Goal: Entertainment & Leisure: Consume media (video, audio)

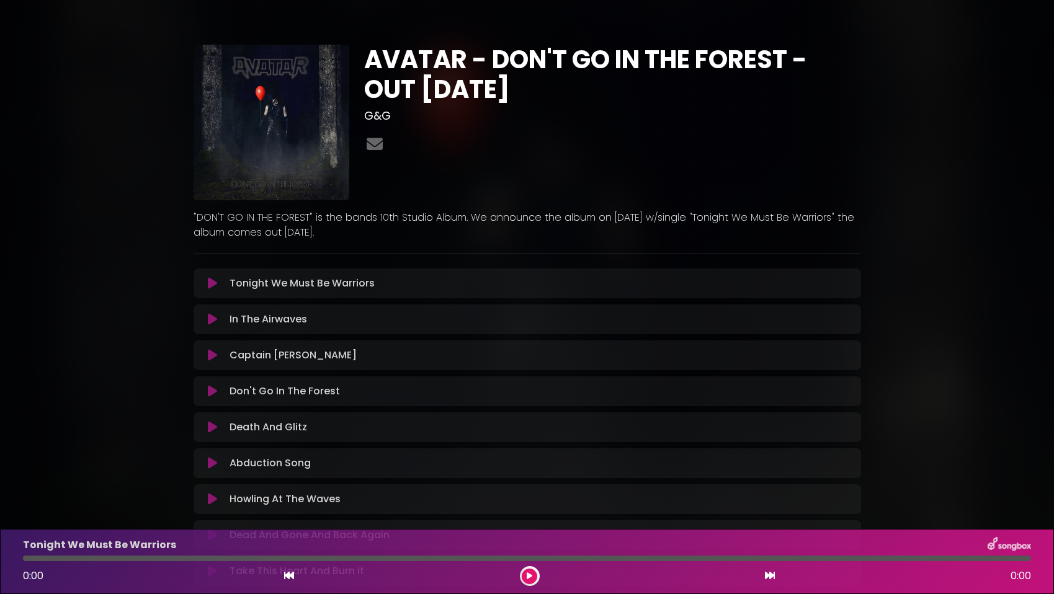
click at [210, 286] on icon at bounding box center [212, 283] width 9 height 12
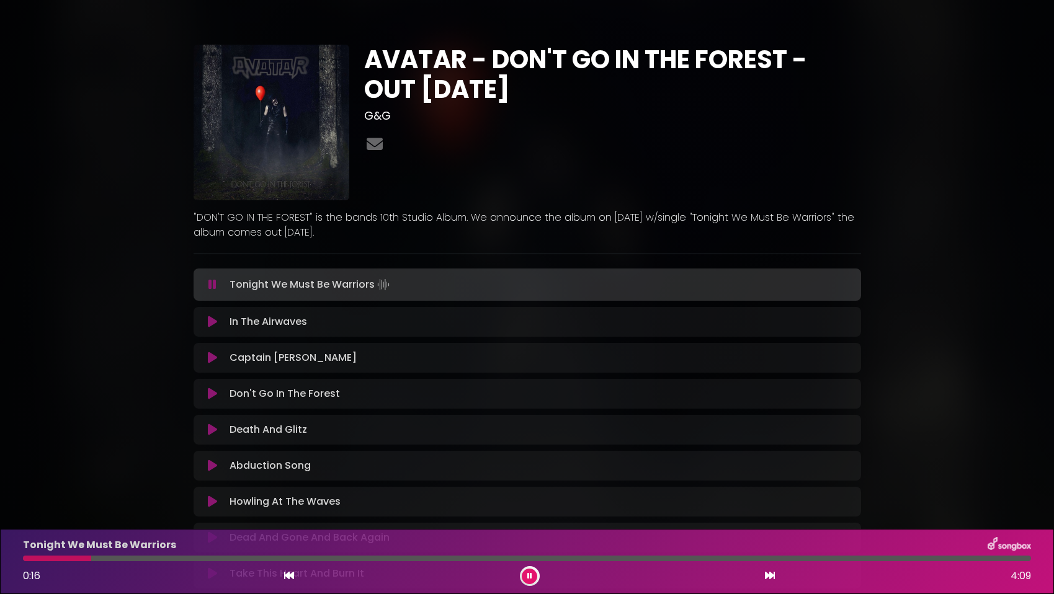
click at [227, 558] on div at bounding box center [527, 559] width 1008 height 6
click at [485, 560] on div at bounding box center [527, 559] width 1008 height 6
click at [439, 325] on div "In The Airwaves Loading Track..." at bounding box center [539, 322] width 629 height 15
click at [348, 338] on div "Tonight We Must Be Warriors Loading Track... Your Feedback Name" at bounding box center [528, 447] width 668 height 356
click at [210, 320] on icon at bounding box center [212, 322] width 9 height 12
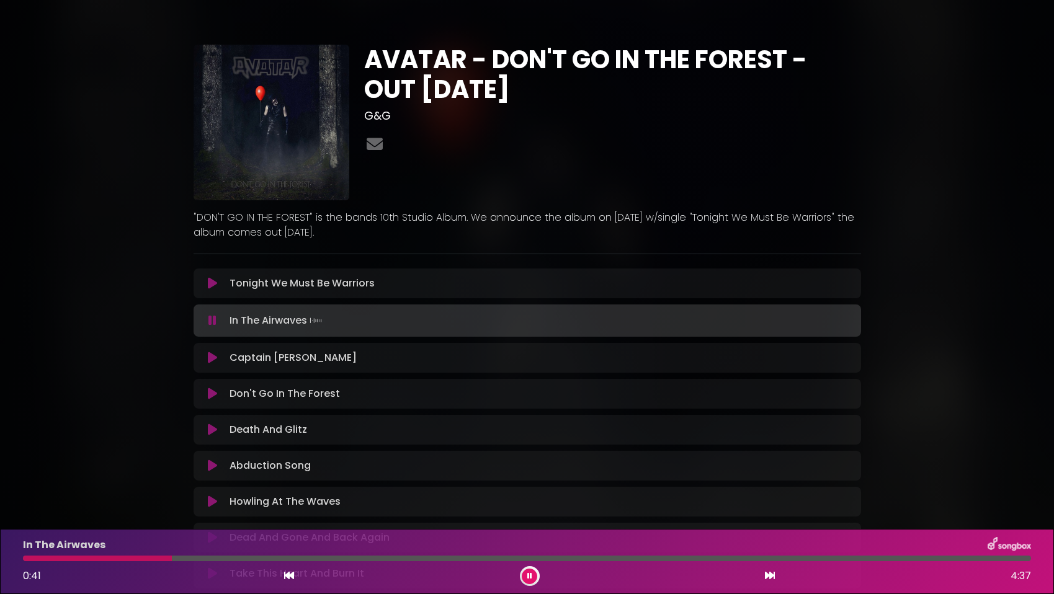
click at [315, 560] on div at bounding box center [527, 559] width 1008 height 6
click at [601, 565] on div "In The Airwaves 1:27 4:37" at bounding box center [527, 561] width 1023 height 49
click at [605, 558] on div at bounding box center [527, 559] width 1008 height 6
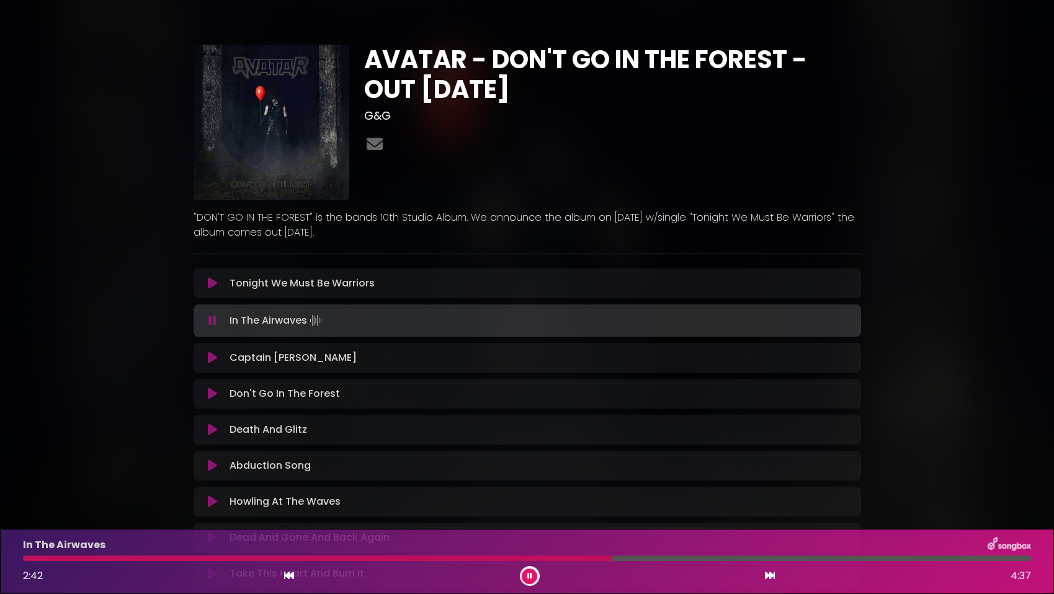
click at [210, 359] on icon at bounding box center [212, 358] width 9 height 12
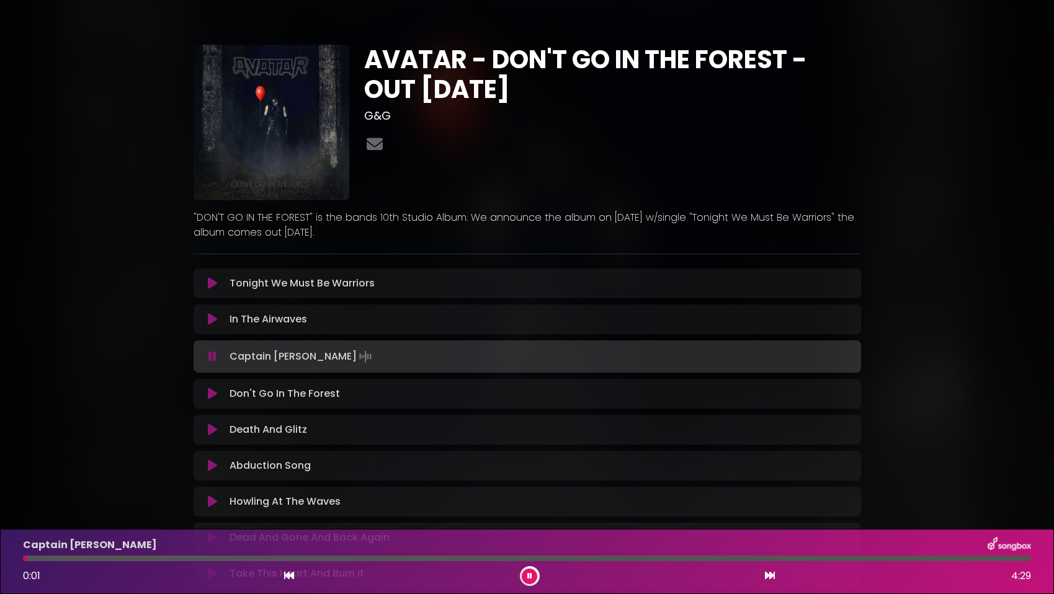
click at [140, 559] on div at bounding box center [527, 559] width 1008 height 6
click at [300, 557] on div at bounding box center [527, 559] width 1008 height 6
click at [527, 576] on icon at bounding box center [529, 576] width 5 height 7
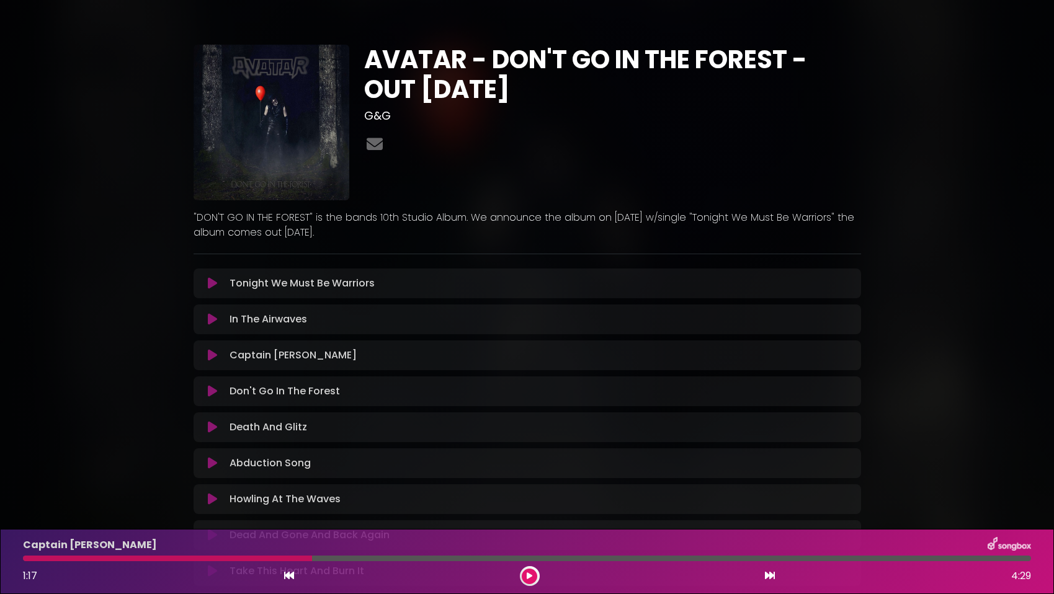
click at [536, 575] on button at bounding box center [530, 577] width 16 height 16
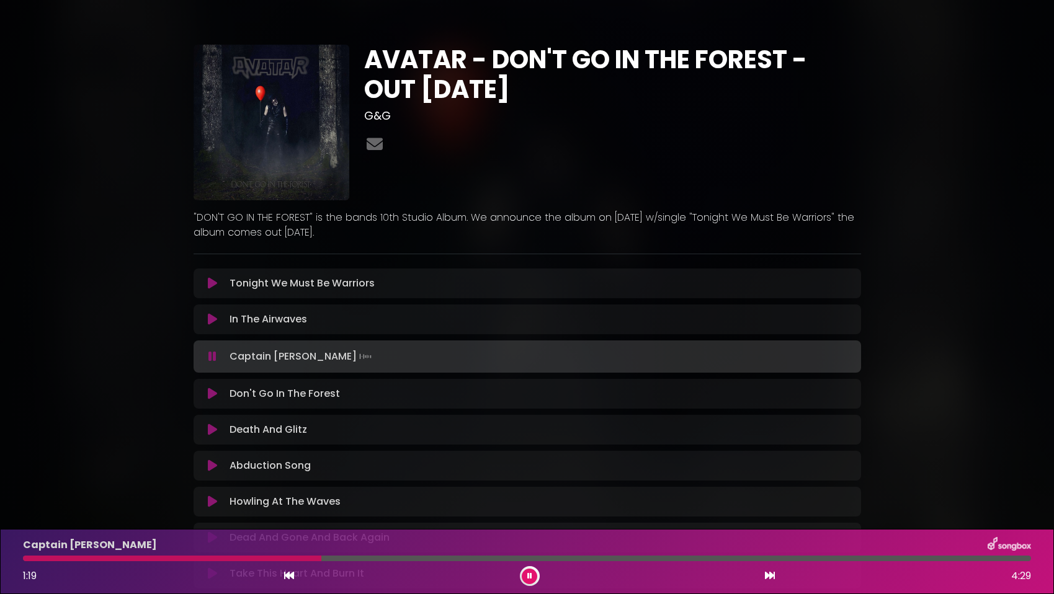
click at [402, 400] on div "Don't Go In The Forest Loading Track..." at bounding box center [539, 394] width 629 height 15
click at [210, 395] on icon at bounding box center [212, 394] width 9 height 12
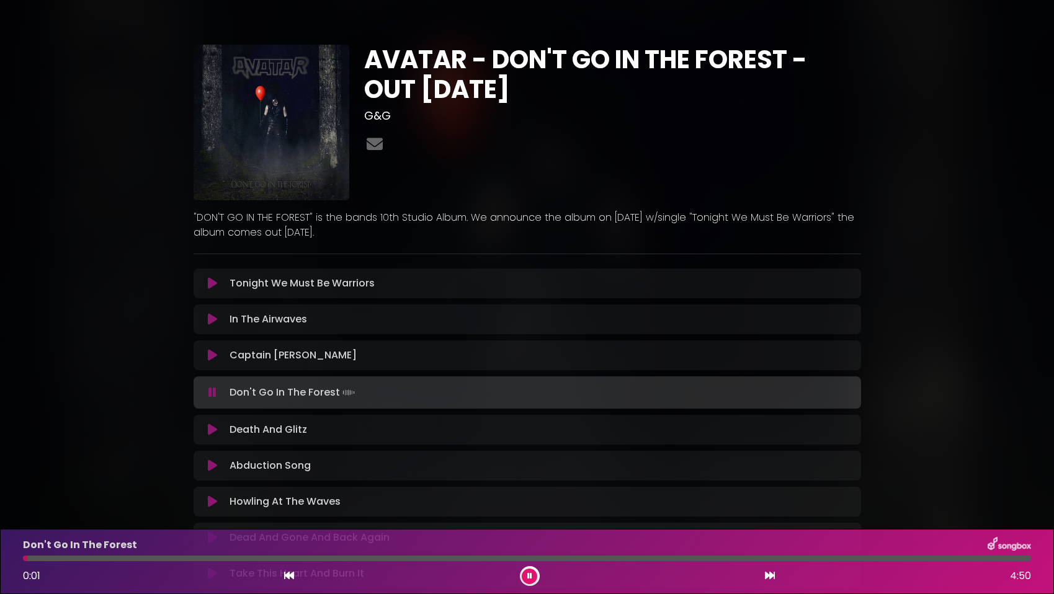
click at [278, 556] on div at bounding box center [527, 559] width 1008 height 6
click at [481, 559] on div at bounding box center [527, 559] width 1008 height 6
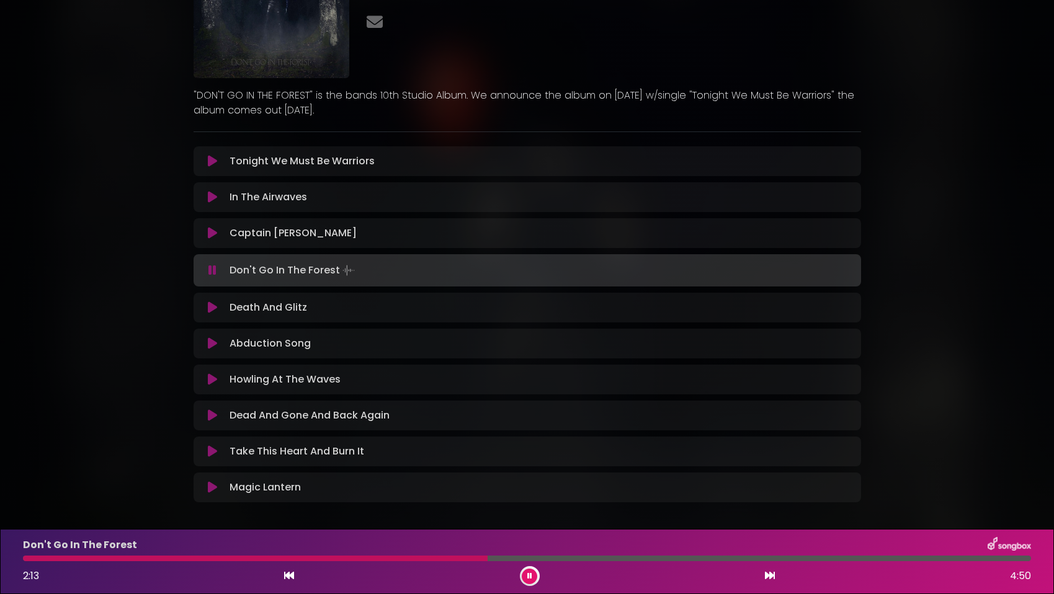
scroll to position [174, 0]
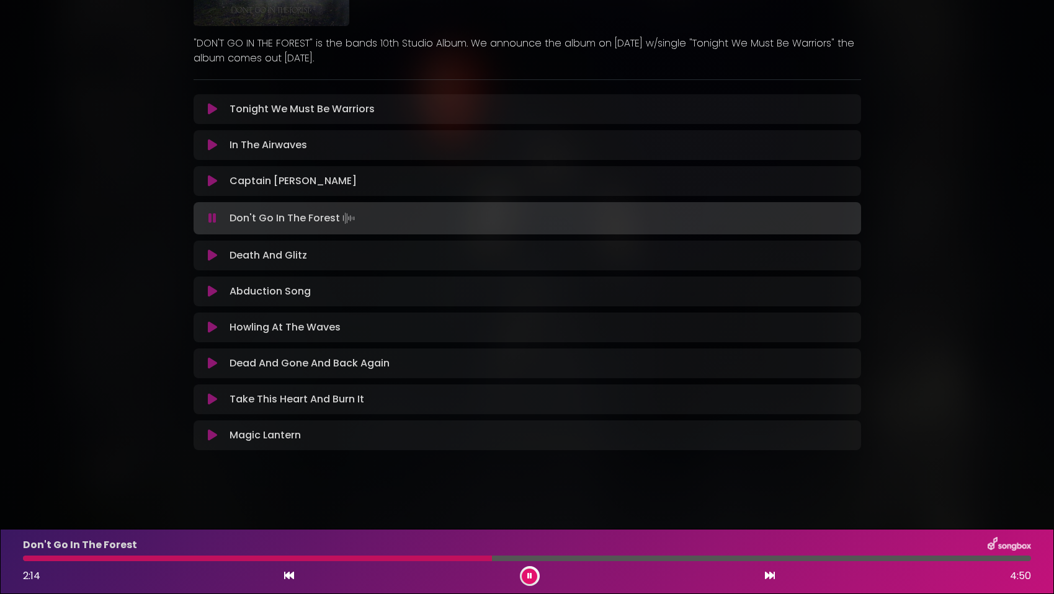
click at [216, 256] on icon at bounding box center [212, 255] width 9 height 12
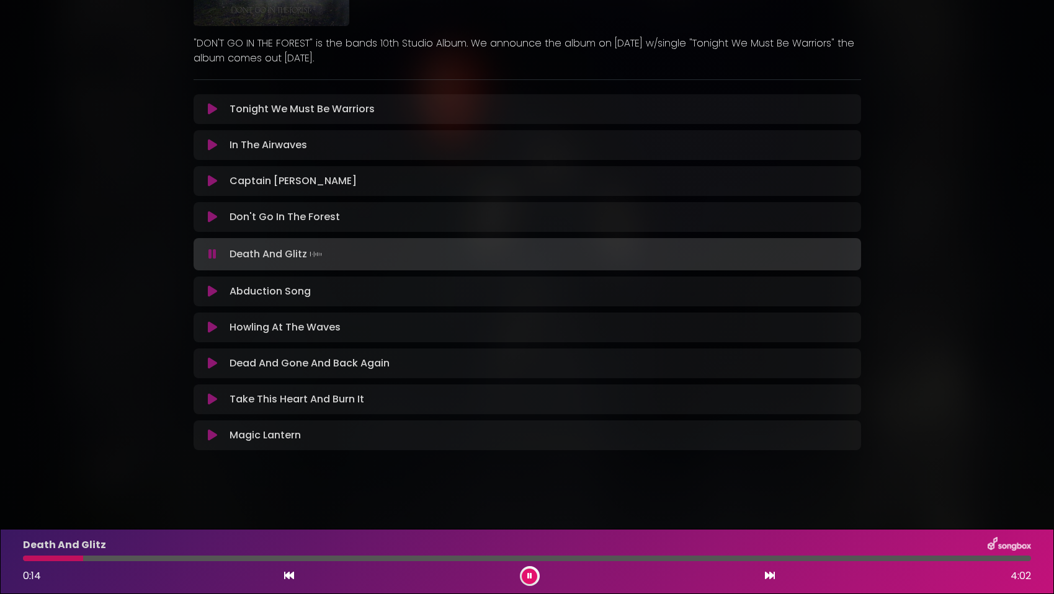
click at [256, 558] on div at bounding box center [527, 559] width 1008 height 6
click at [508, 559] on div at bounding box center [527, 559] width 1008 height 6
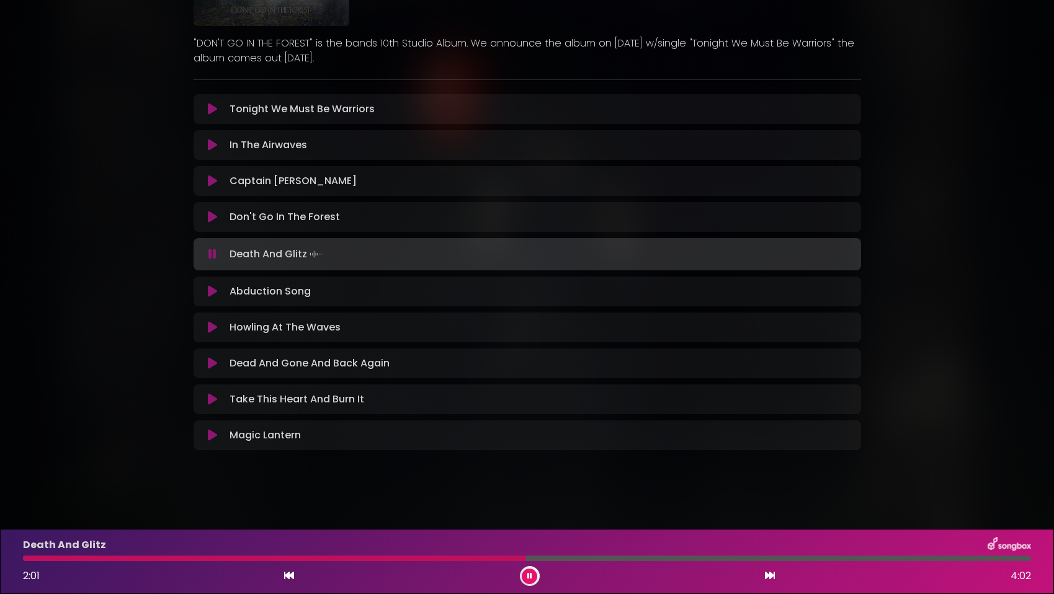
click at [364, 297] on div "Abduction Song Loading Track..." at bounding box center [539, 291] width 629 height 15
click at [217, 292] on icon at bounding box center [212, 291] width 9 height 12
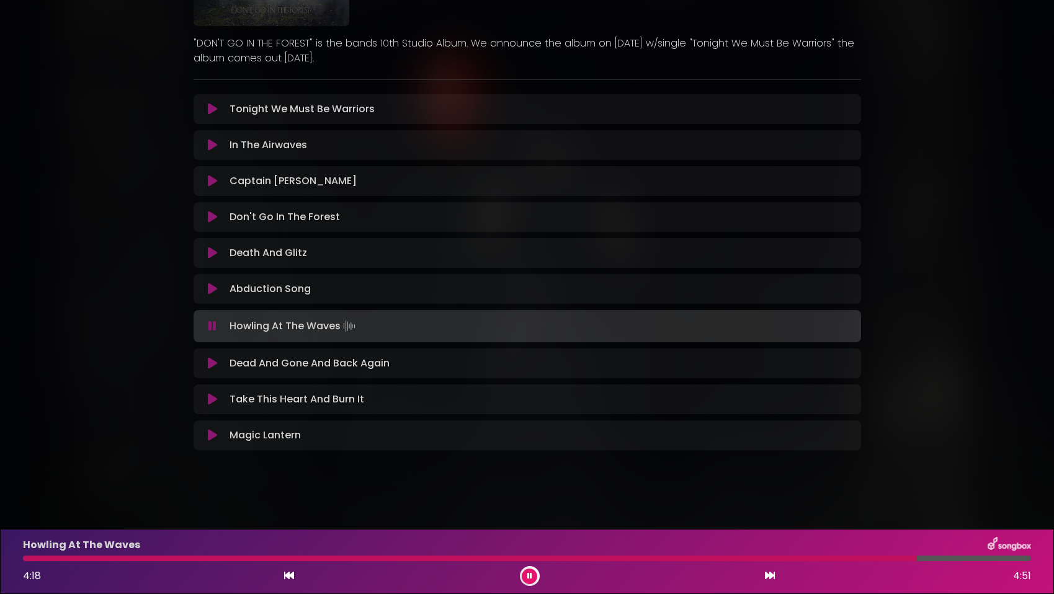
click at [217, 367] on icon at bounding box center [212, 363] width 9 height 12
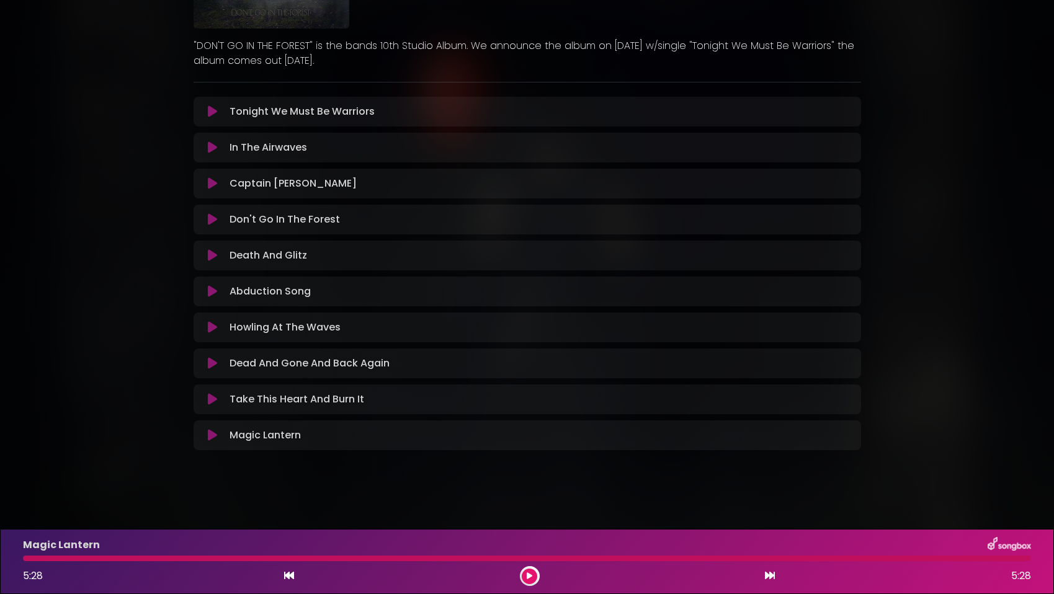
scroll to position [172, 0]
click at [210, 151] on icon at bounding box center [212, 147] width 9 height 12
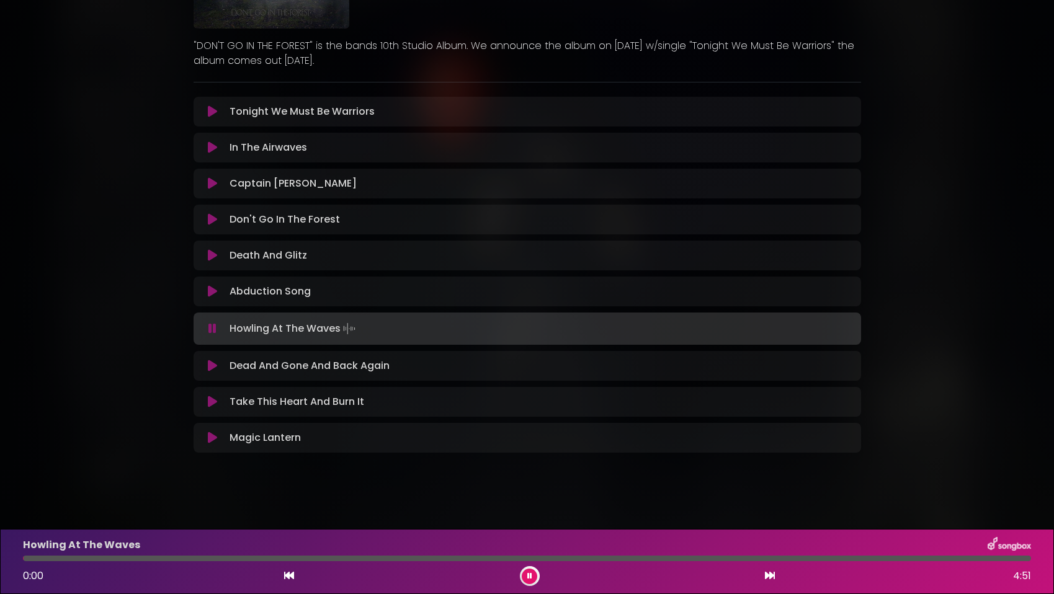
drag, startPoint x: 53, startPoint y: 559, endPoint x: 11, endPoint y: 560, distance: 42.2
click at [7, 560] on div "Howling At The Waves 0:00 4:51" at bounding box center [527, 561] width 1054 height 65
click at [222, 292] on button at bounding box center [213, 291] width 24 height 12
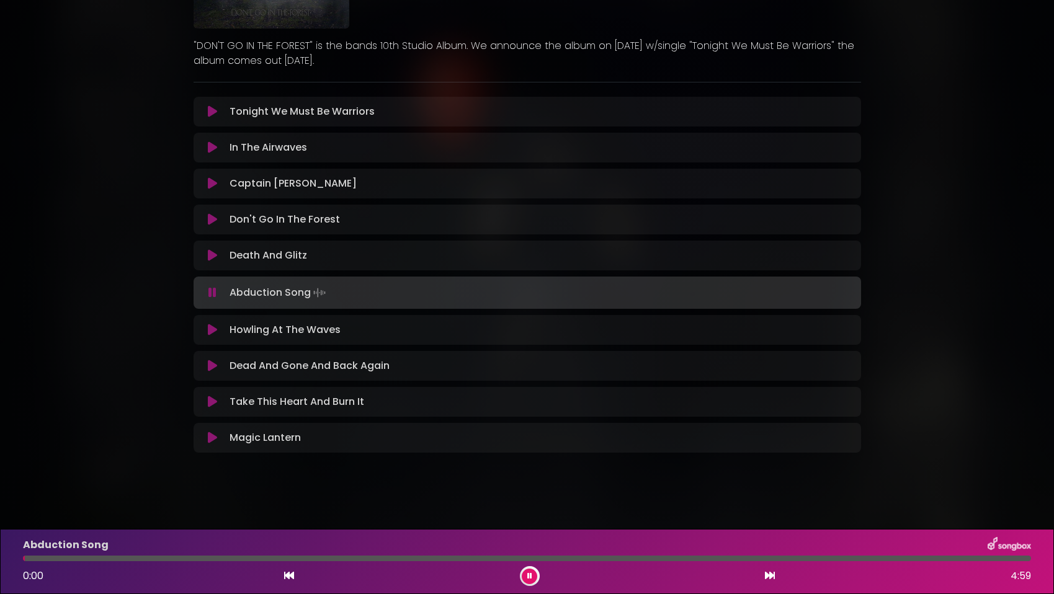
click at [210, 327] on icon at bounding box center [212, 330] width 9 height 12
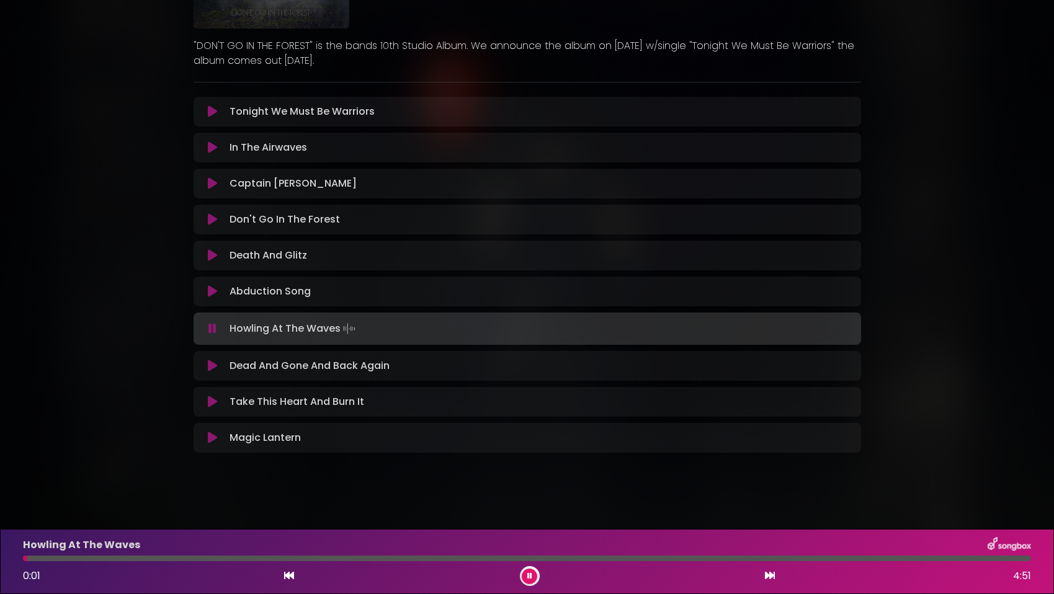
drag, startPoint x: 527, startPoint y: 577, endPoint x: 523, endPoint y: 593, distance: 16.1
click at [527, 581] on button at bounding box center [530, 577] width 16 height 16
